Goal: Book appointment/travel/reservation

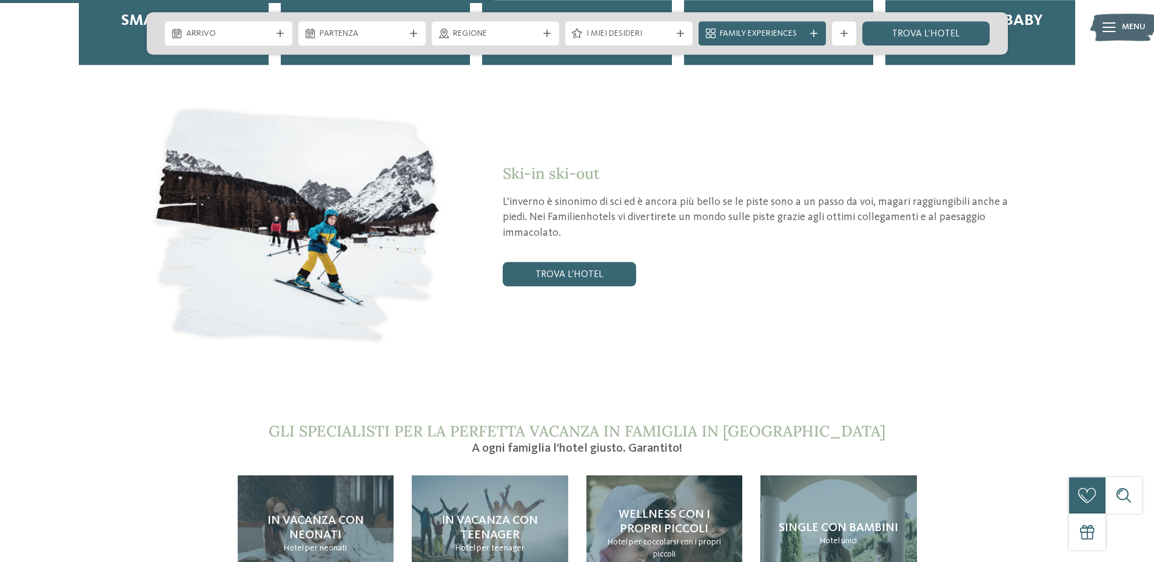
scroll to position [2413, 0]
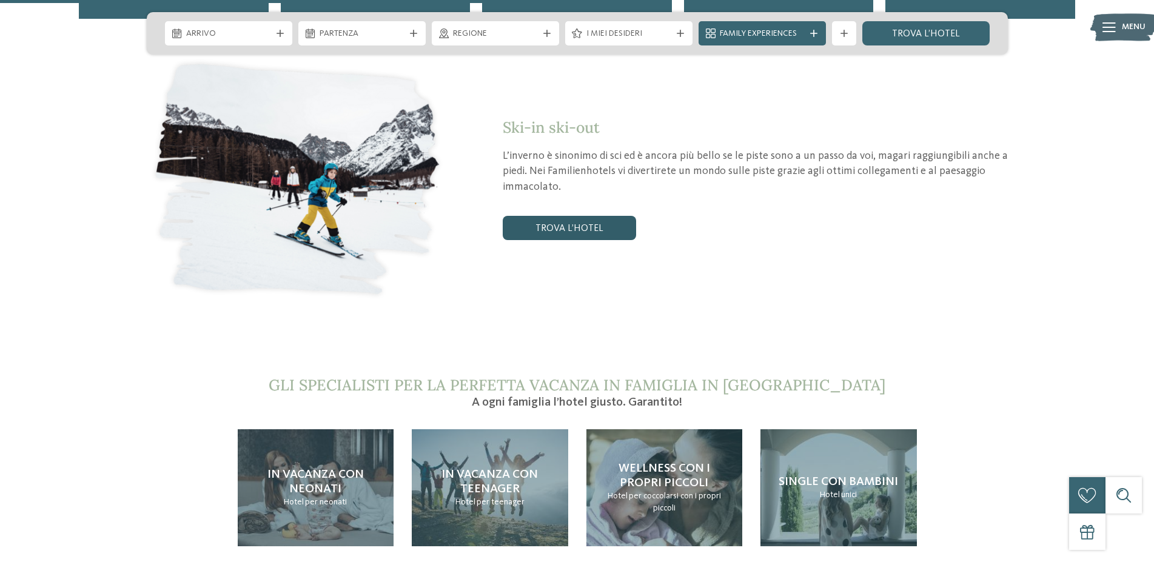
click at [620, 216] on link "trova l’hotel" at bounding box center [569, 228] width 133 height 24
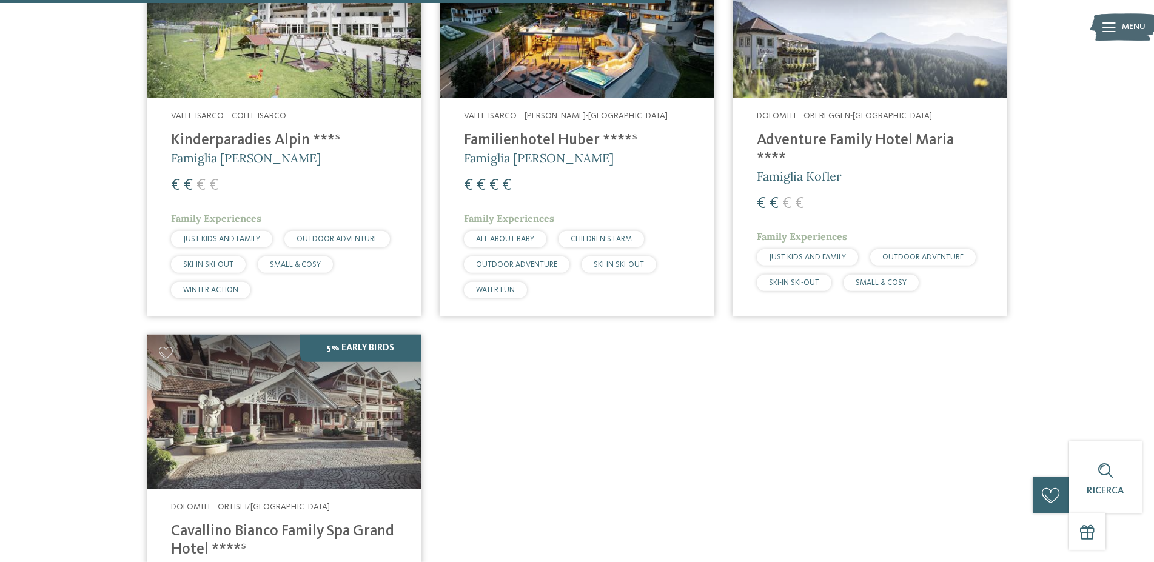
scroll to position [1264, 0]
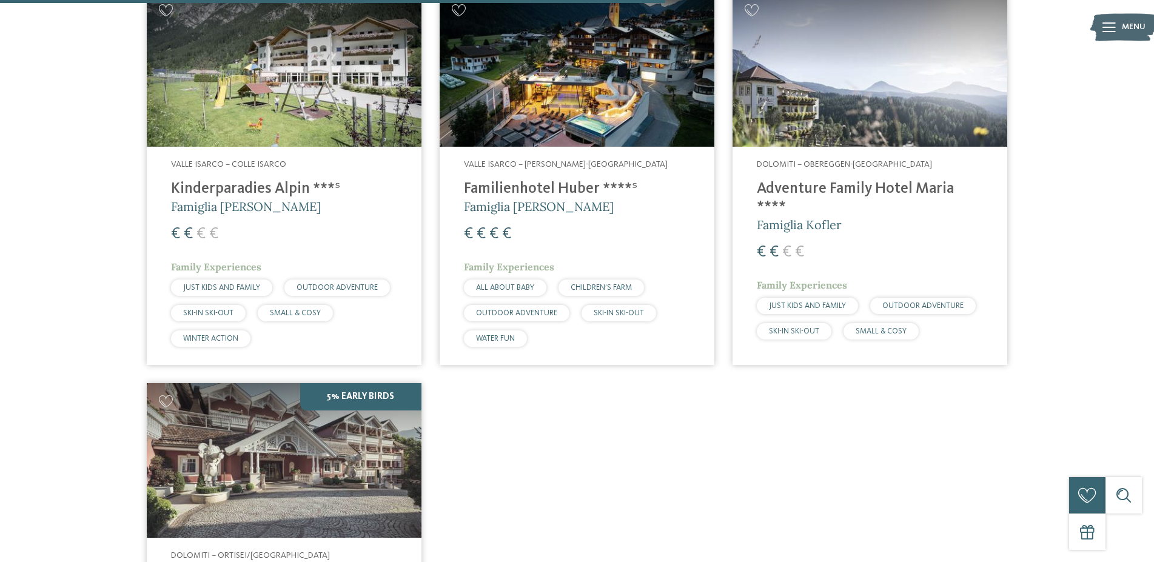
click at [235, 191] on h4 "Kinderparadies Alpin ***ˢ" at bounding box center [284, 189] width 226 height 18
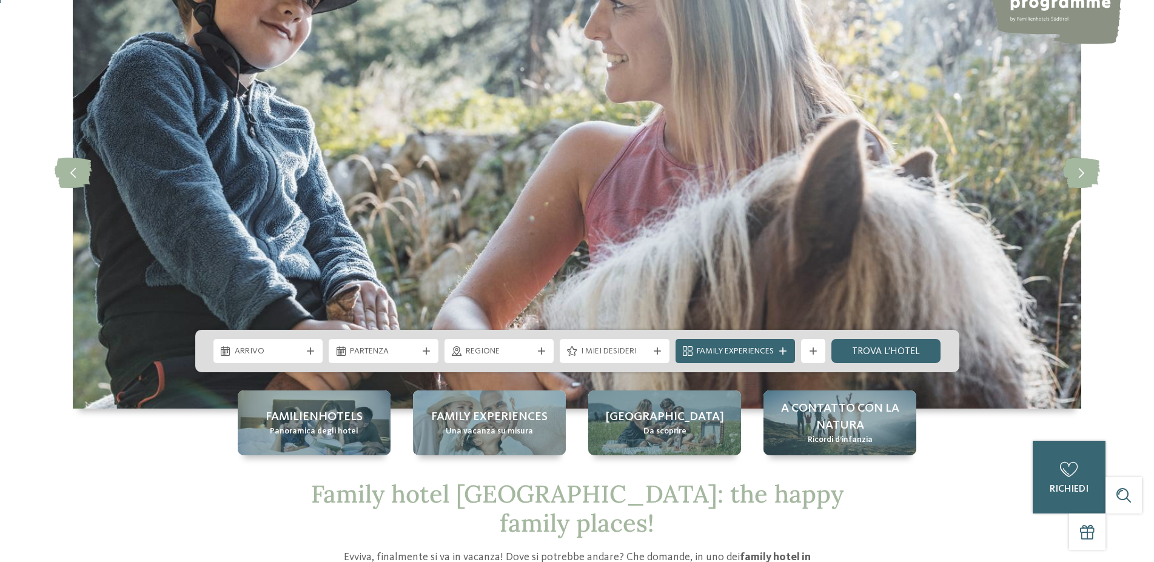
scroll to position [186, 0]
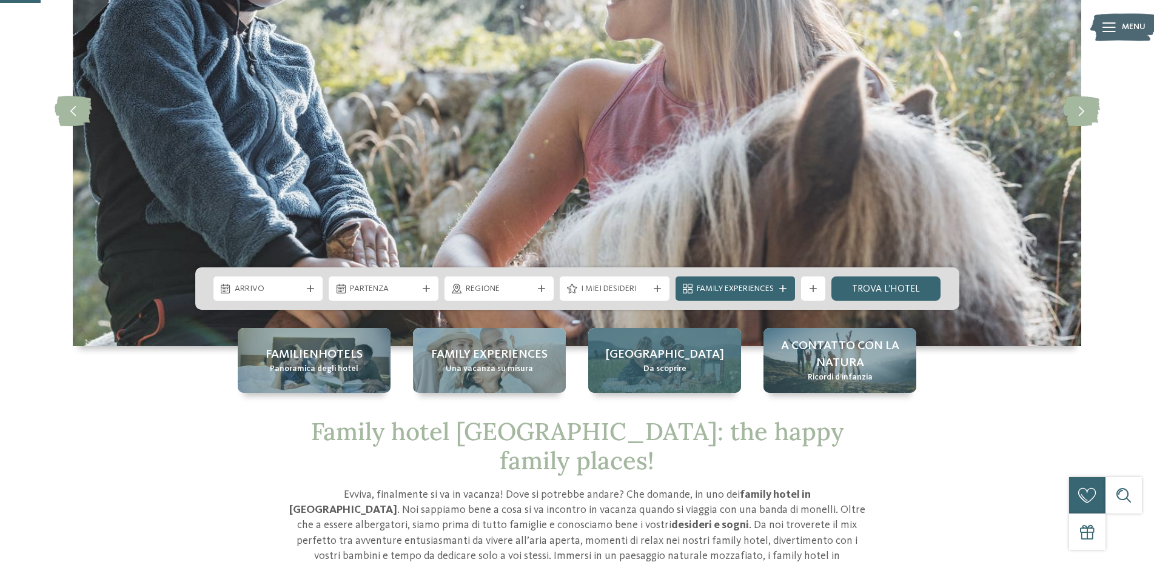
click at [681, 372] on span "Da scoprire" at bounding box center [665, 369] width 43 height 12
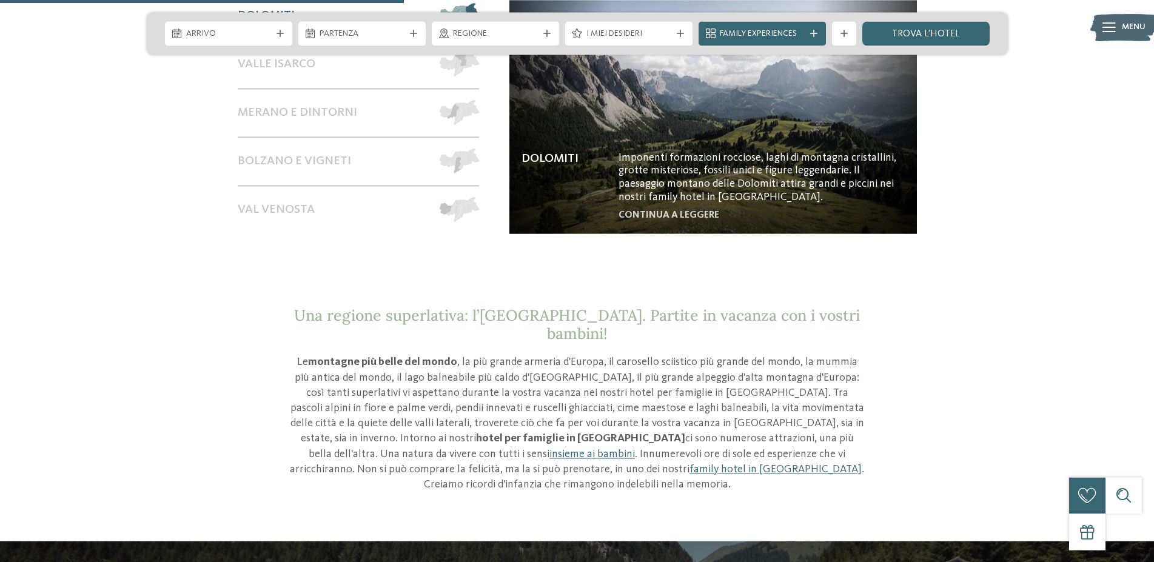
scroll to position [1176, 0]
